Goal: Information Seeking & Learning: Learn about a topic

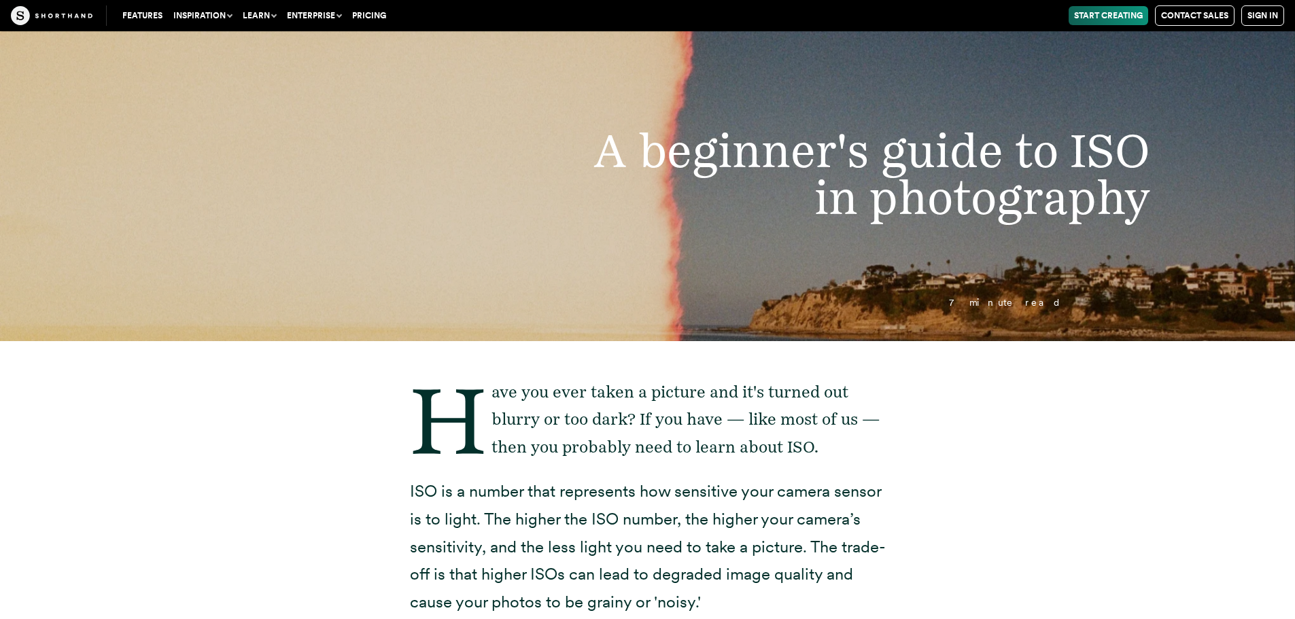
scroll to position [136, 0]
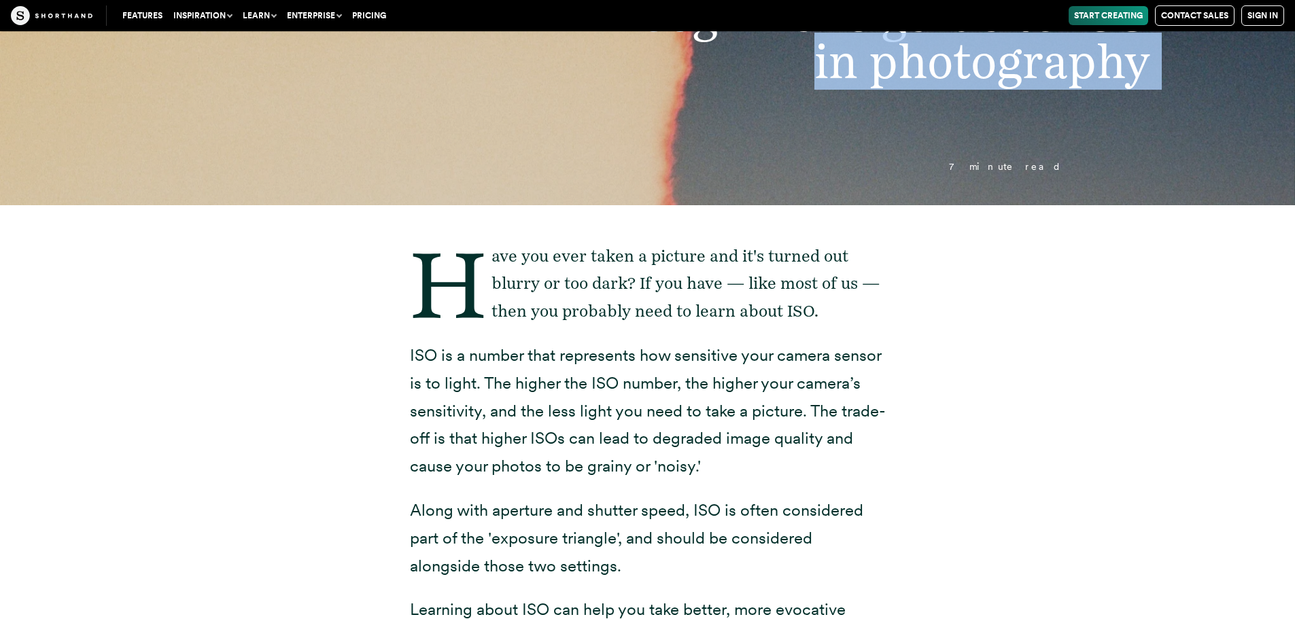
drag, startPoint x: 753, startPoint y: 153, endPoint x: 769, endPoint y: 165, distance: 19.9
click at [769, 165] on header "A beginner's guide to ISO in photography 7 minute read" at bounding box center [647, 50] width 1295 height 310
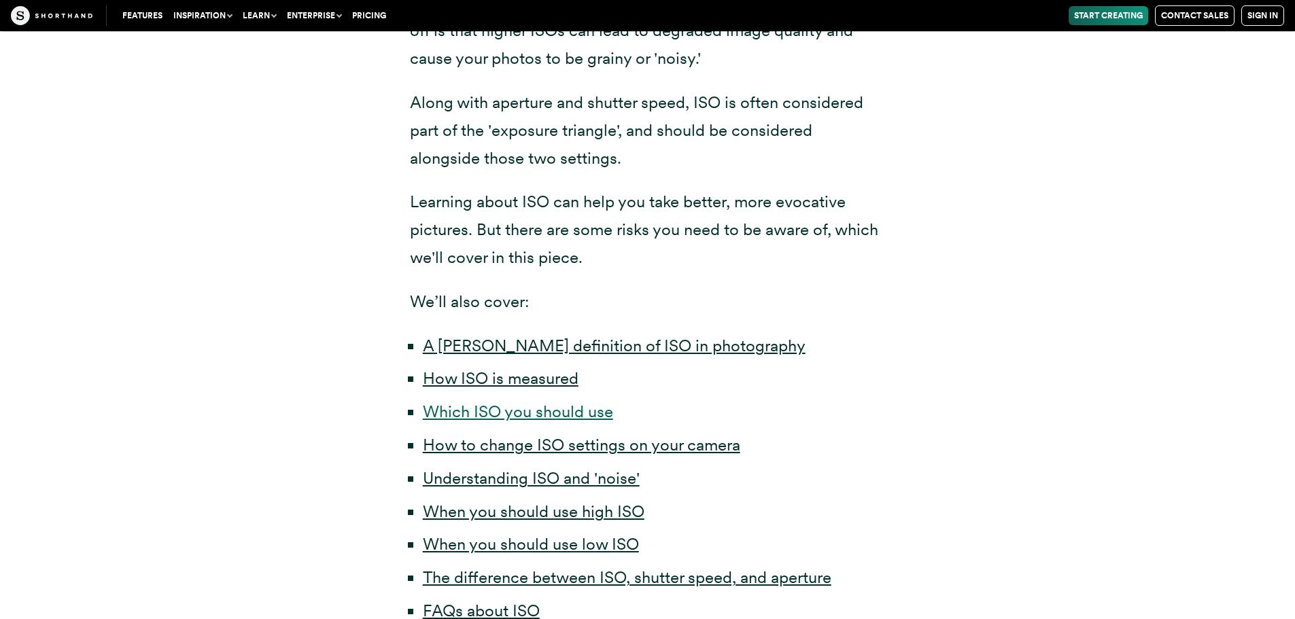
scroll to position [612, 0]
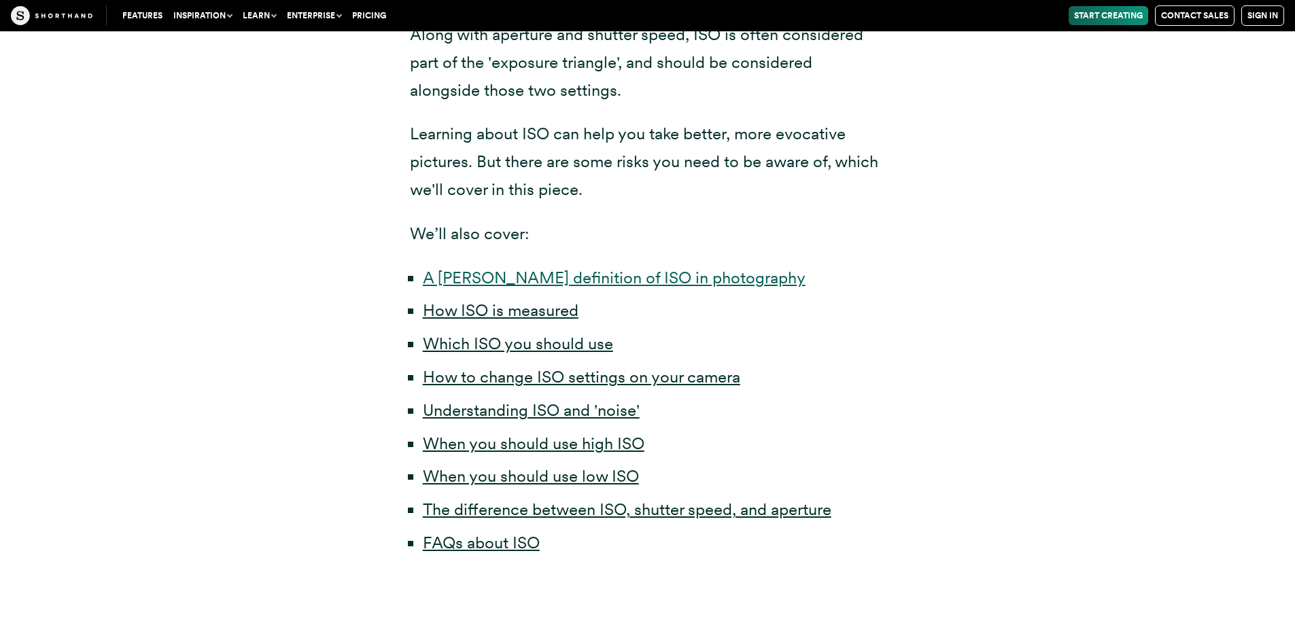
click at [596, 275] on link "A [PERSON_NAME] definition of ISO in photography" at bounding box center [614, 278] width 383 height 20
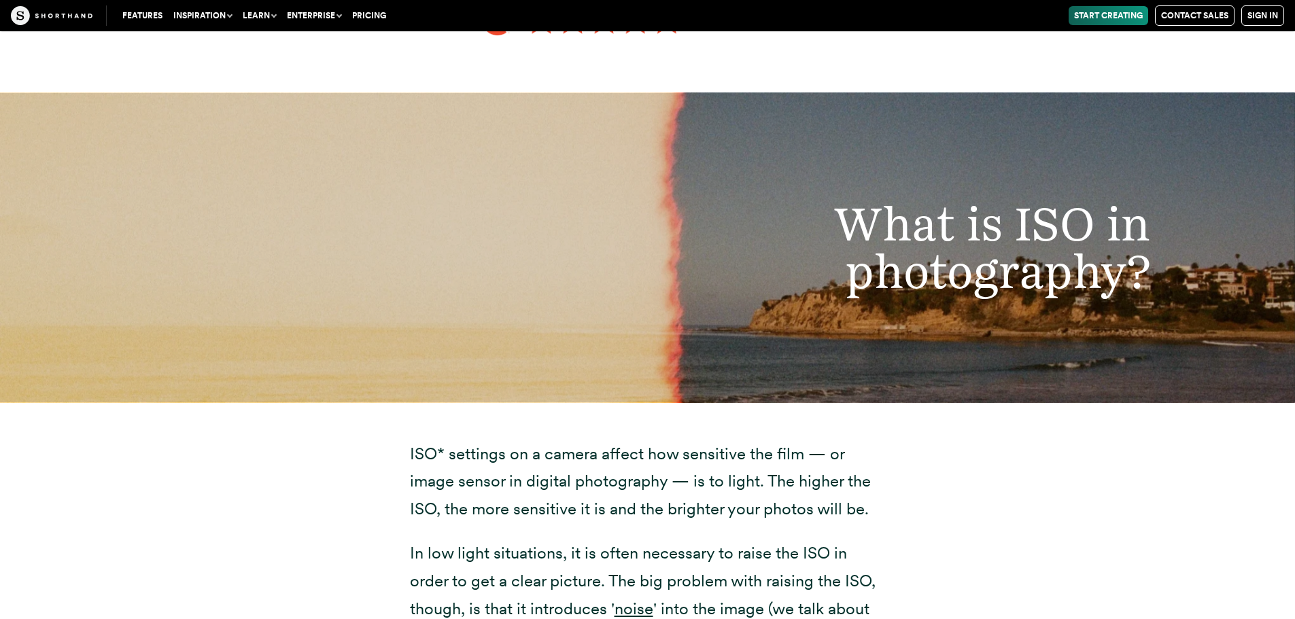
scroll to position [1521, 0]
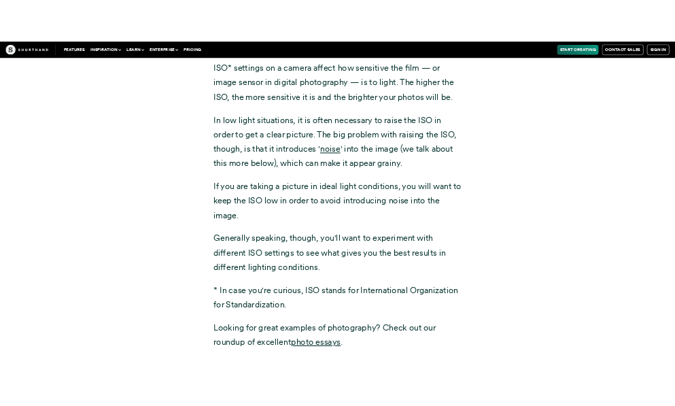
scroll to position [1929, 0]
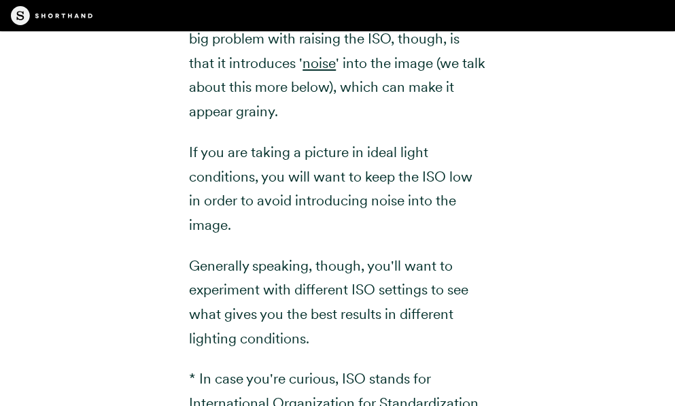
click at [9, 405] on div "ISO* settings on a camera affect how sensitive the film — or image sensor in di…" at bounding box center [337, 180] width 675 height 755
drag, startPoint x: 8, startPoint y: 385, endPoint x: 8, endPoint y: 372, distance: 13.6
click at [8, 384] on div "ISO* settings on a camera affect how sensitive the film — or image sensor in di…" at bounding box center [337, 180] width 675 height 755
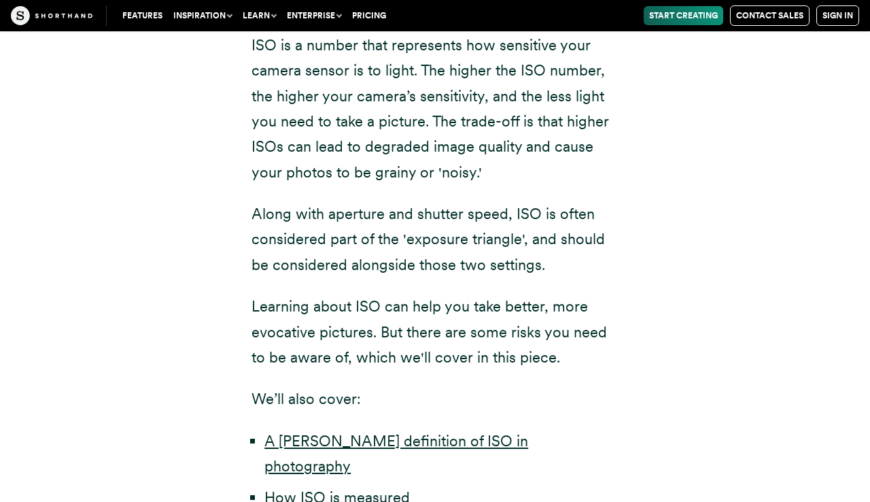
scroll to position [473, 0]
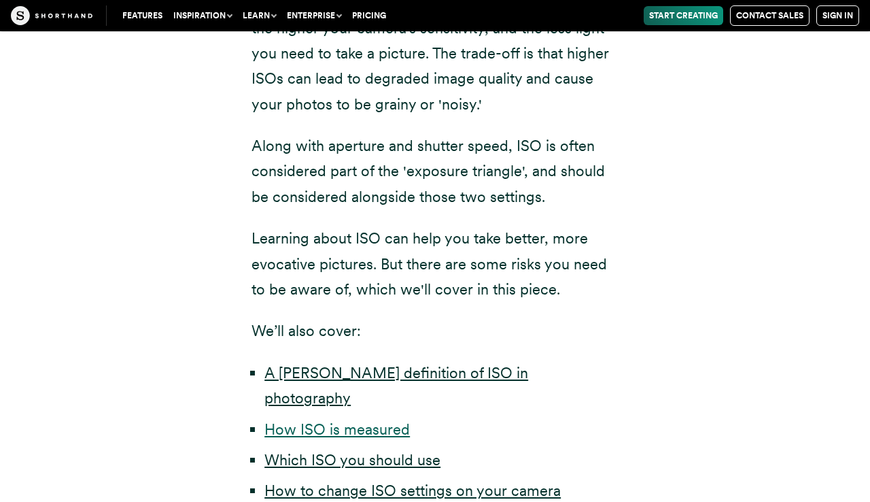
click at [316, 420] on link "How ISO is measured" at bounding box center [336, 429] width 145 height 18
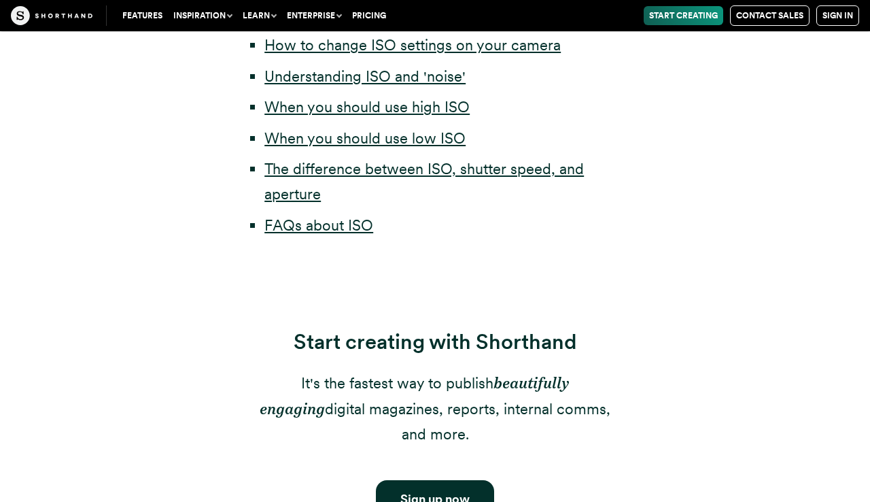
scroll to position [647, 0]
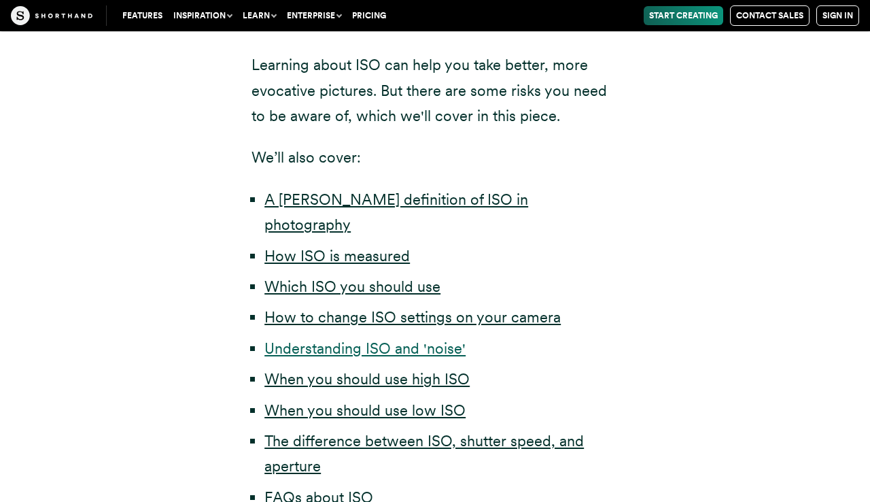
click at [372, 339] on link "Understanding ISO and 'noise'" at bounding box center [364, 348] width 201 height 18
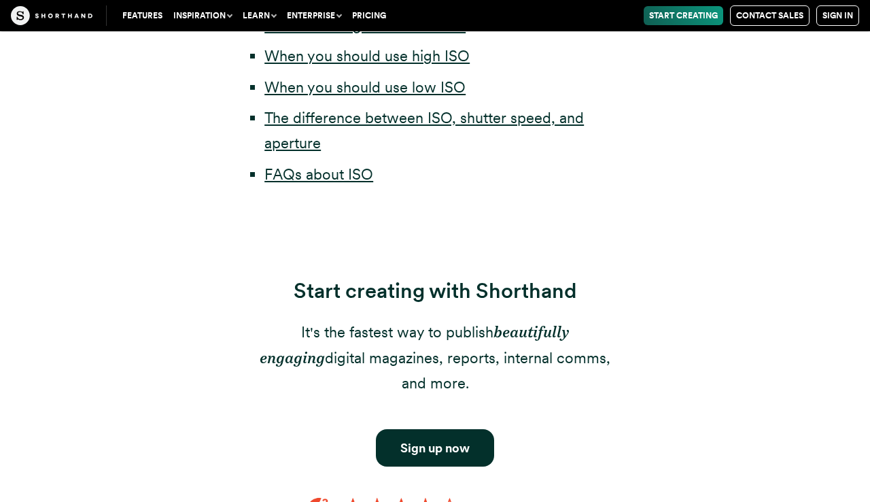
scroll to position [698, 0]
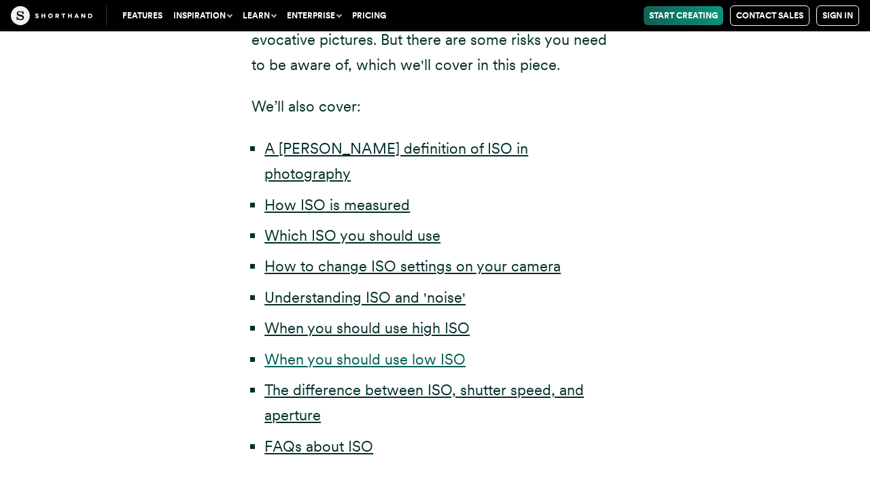
click at [409, 350] on link "When you should use low ISO" at bounding box center [364, 359] width 201 height 18
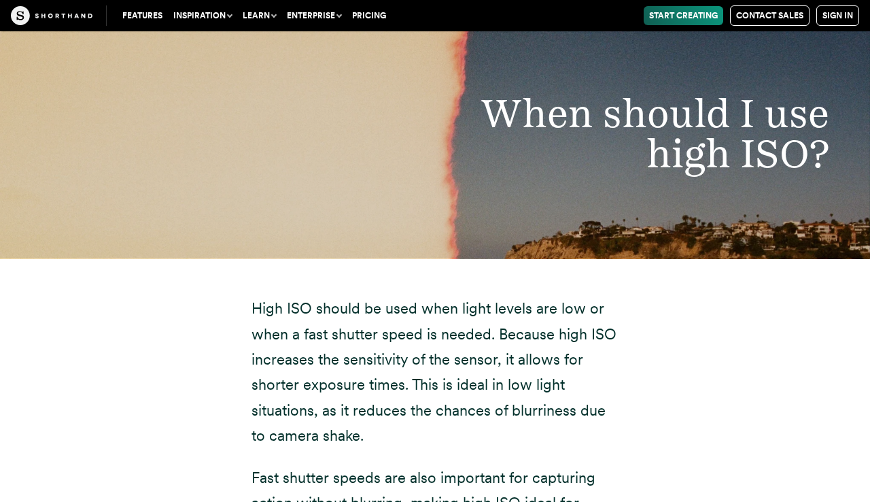
scroll to position [7023, 0]
